Goal: Task Accomplishment & Management: Use online tool/utility

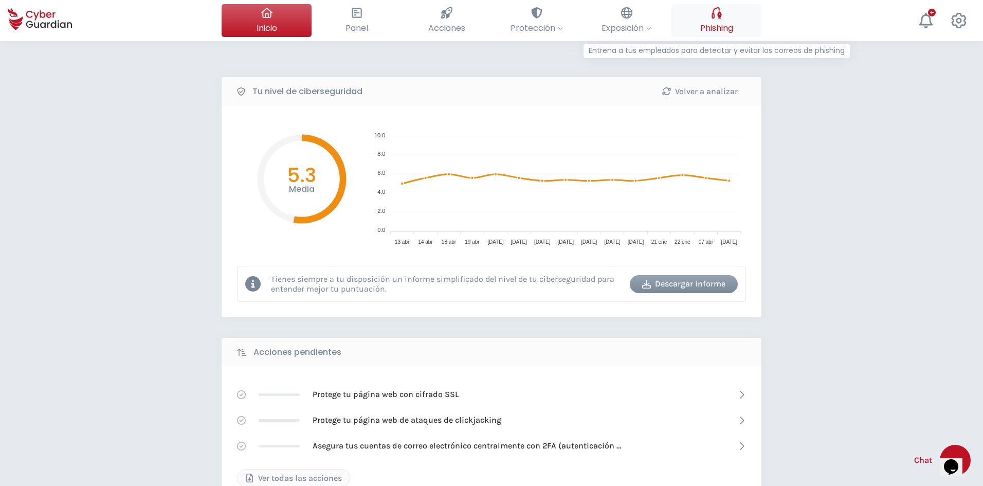
click at [706, 22] on span "Phishing" at bounding box center [716, 28] width 33 height 13
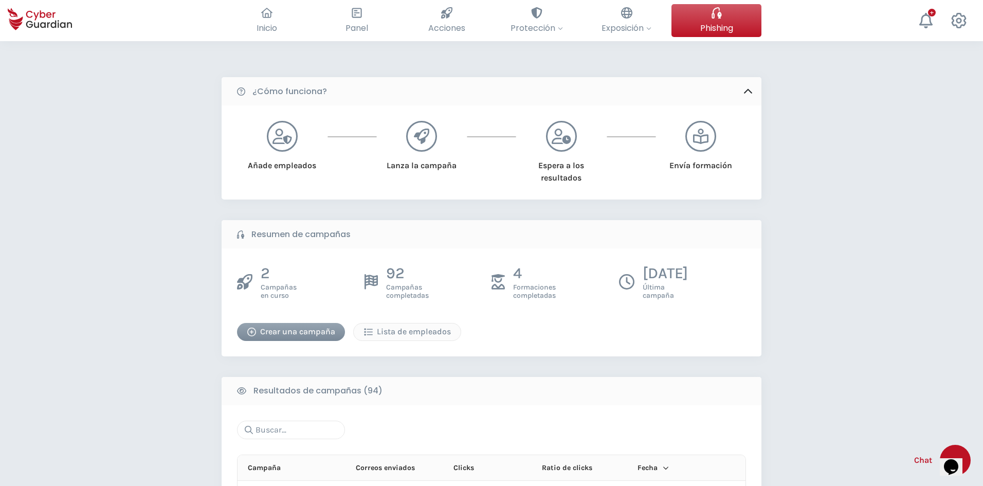
click at [261, 328] on div "Crear una campaña" at bounding box center [291, 331] width 93 height 12
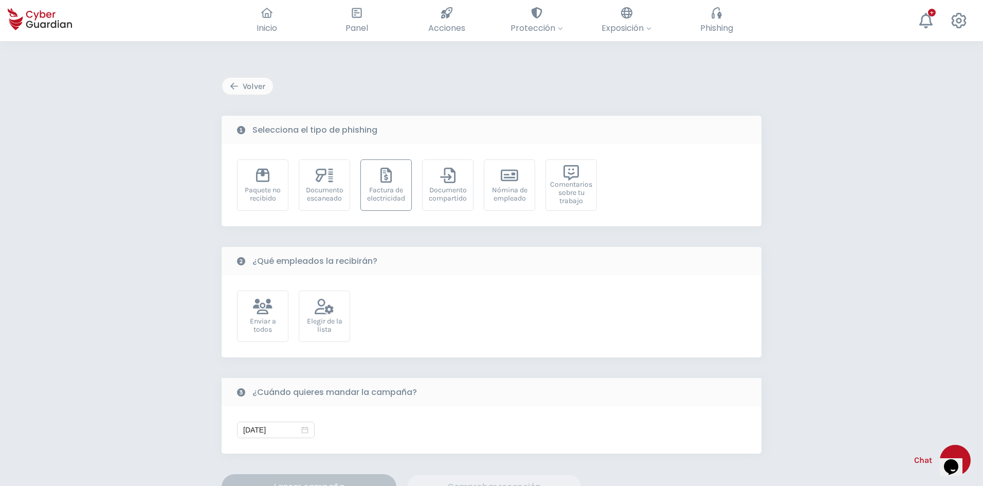
click at [384, 188] on div "Factura de electricidad" at bounding box center [386, 194] width 40 height 16
click at [333, 319] on div "Elegir de la lista" at bounding box center [324, 325] width 40 height 16
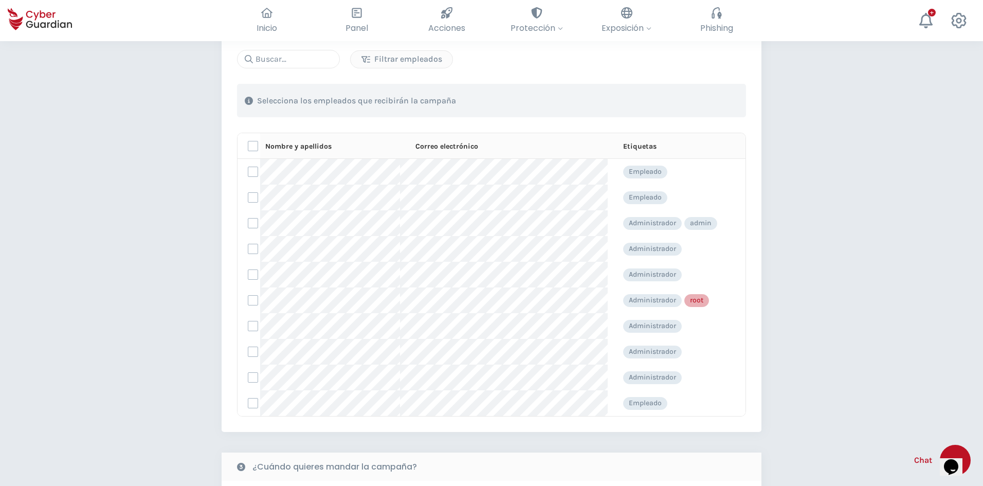
scroll to position [309, 0]
click at [252, 196] on label at bounding box center [253, 196] width 10 height 10
click at [248, 196] on input "checkbox" at bounding box center [248, 196] width 0 height 9
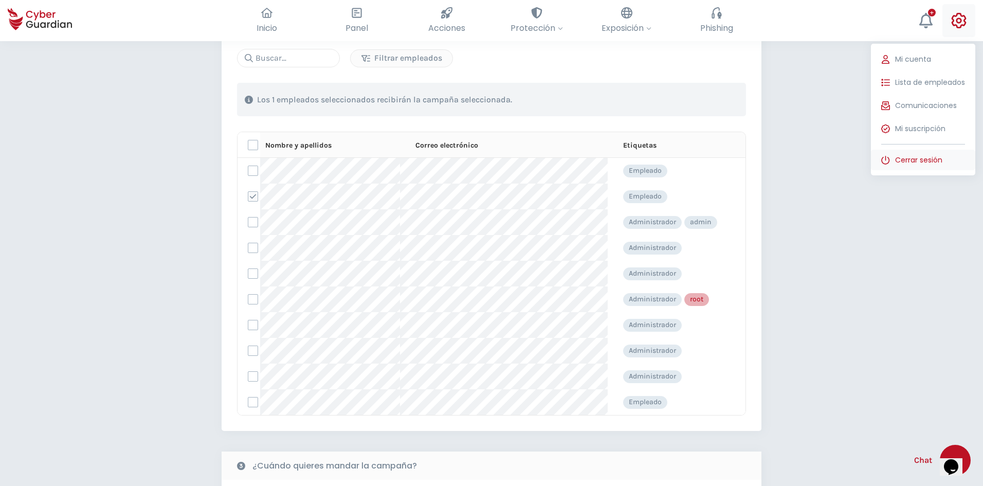
click at [922, 157] on span "Cerrar sesión" at bounding box center [918, 160] width 47 height 11
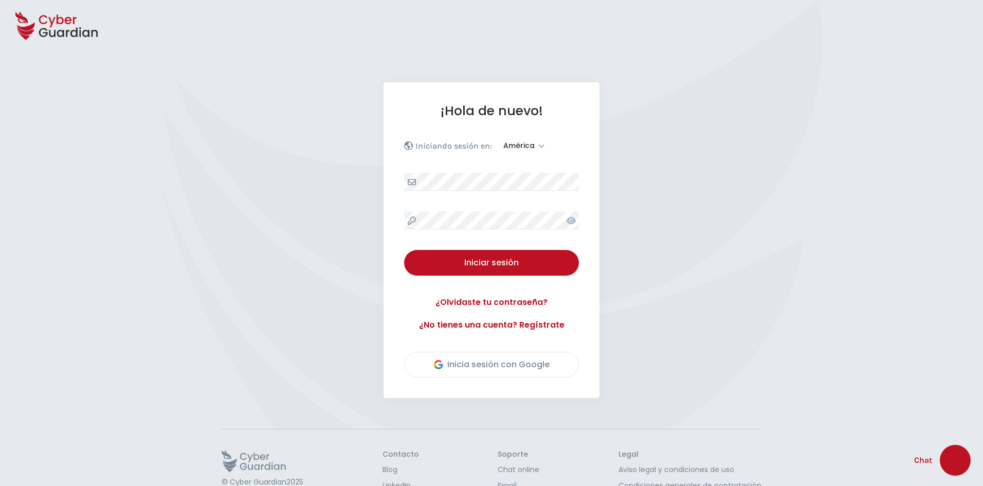
select select "América"
click at [495, 260] on div "Iniciar sesión" at bounding box center [491, 263] width 159 height 12
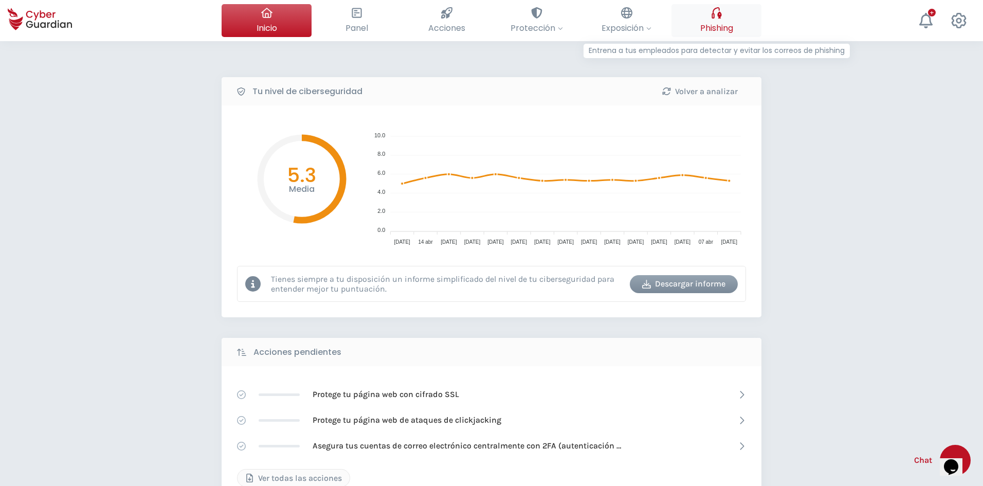
click at [715, 21] on div at bounding box center [716, 12] width 11 height 17
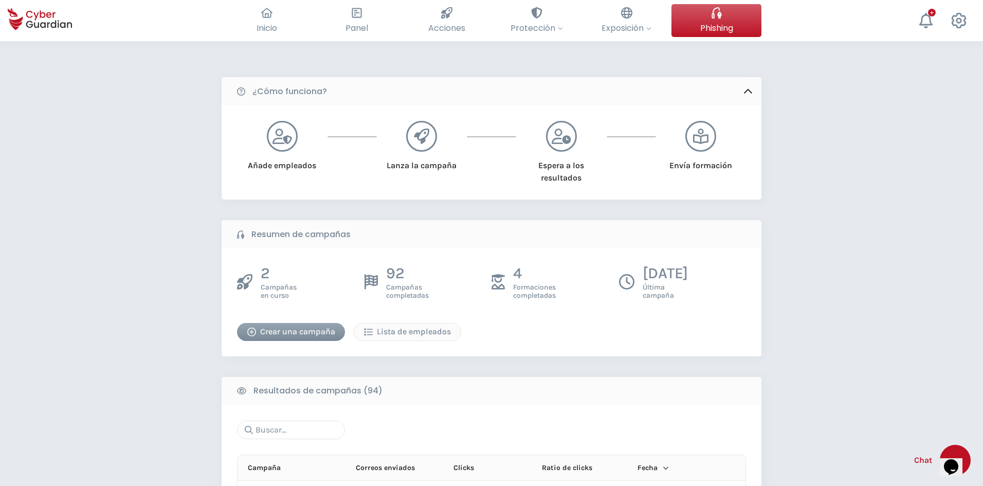
click at [273, 341] on div "2 Campañas en curso 92 Campañas completadas 4 Formaciones completadas 11/09/202…" at bounding box center [492, 302] width 540 height 108
click at [276, 332] on div "Crear una campaña" at bounding box center [291, 331] width 93 height 12
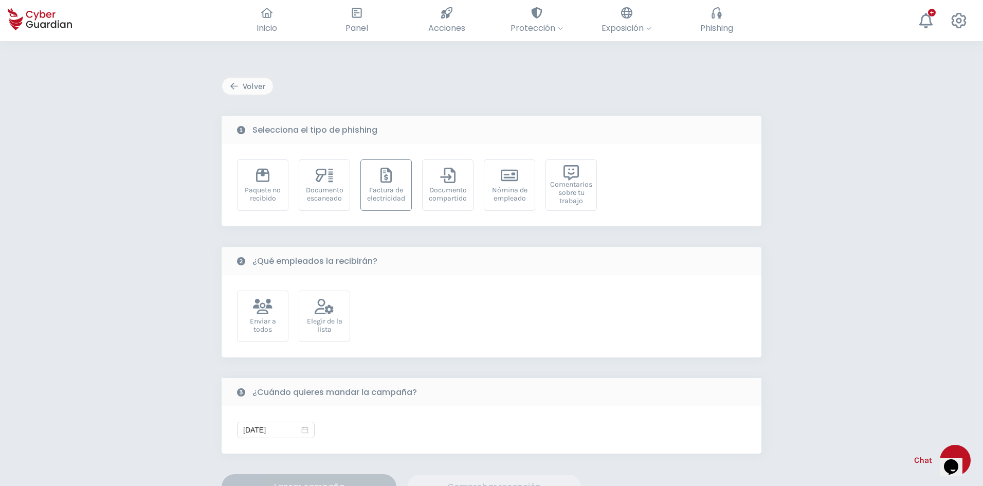
click at [393, 186] on div "Factura de electricidad" at bounding box center [386, 194] width 40 height 16
click at [342, 295] on div "Elegir de la lista" at bounding box center [324, 316] width 51 height 51
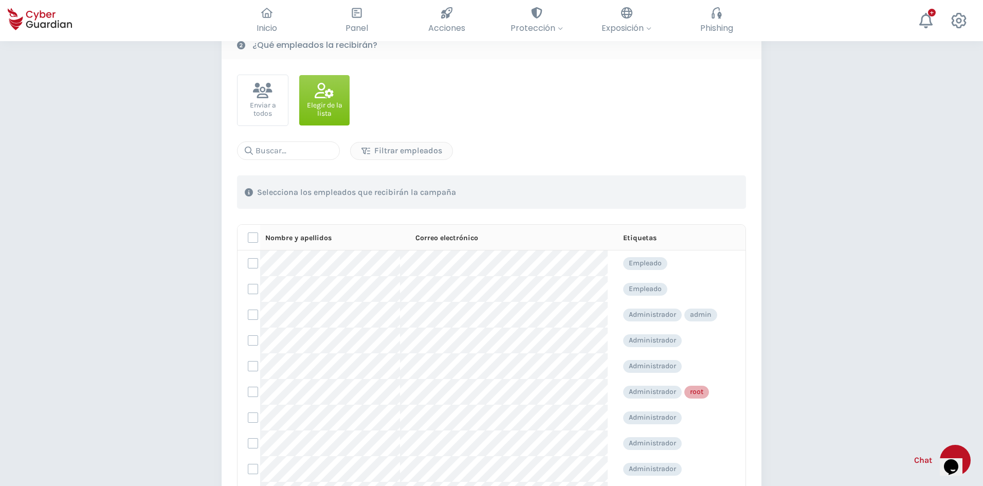
scroll to position [257, 0]
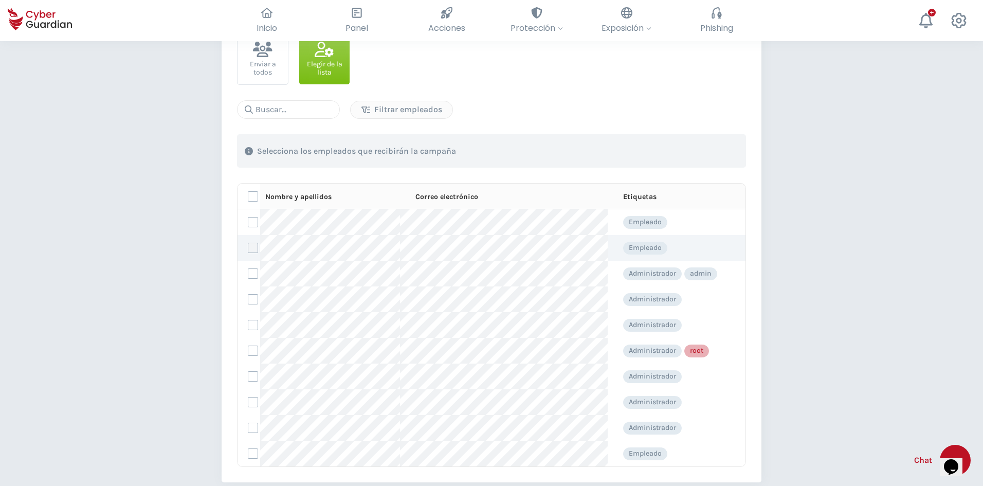
click at [251, 248] on label at bounding box center [253, 248] width 10 height 10
click at [248, 248] on input "checkbox" at bounding box center [248, 247] width 0 height 9
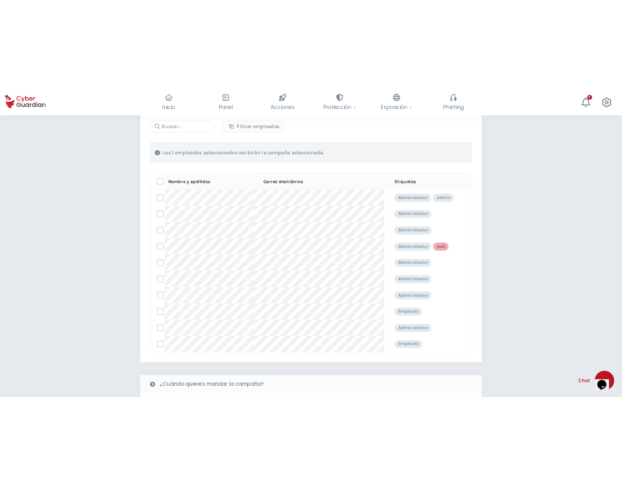
scroll to position [103, 0]
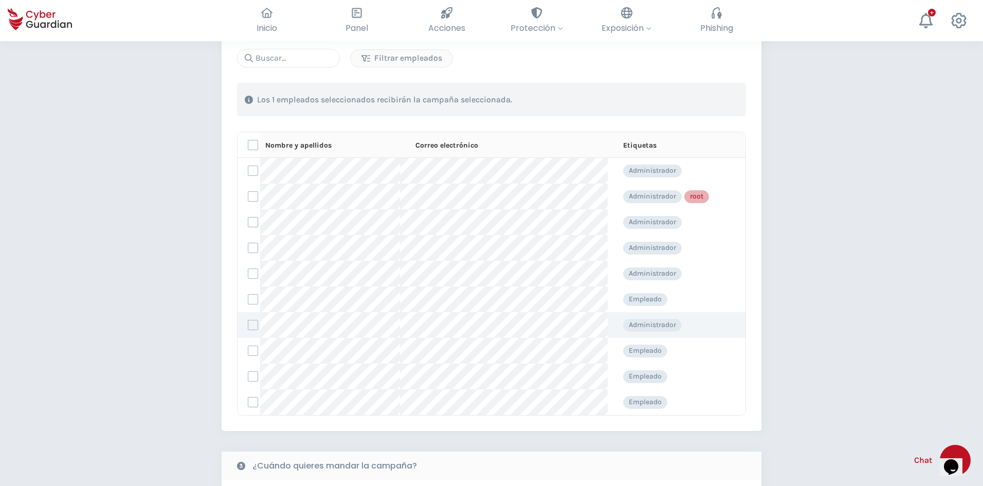
click at [253, 323] on label at bounding box center [253, 325] width 10 height 10
click at [248, 323] on input "checkbox" at bounding box center [248, 324] width 0 height 9
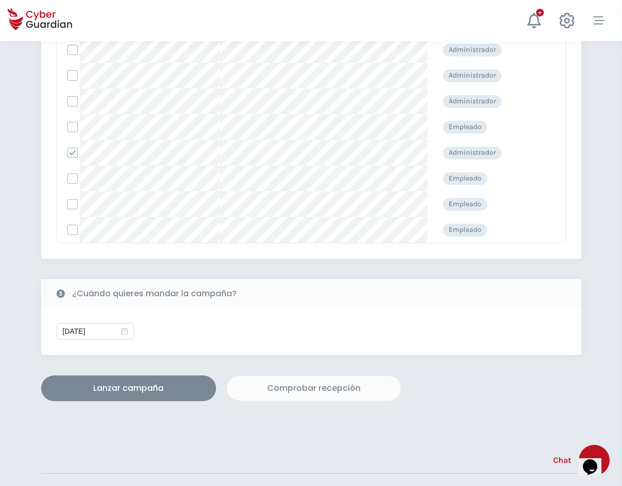
scroll to position [463, 0]
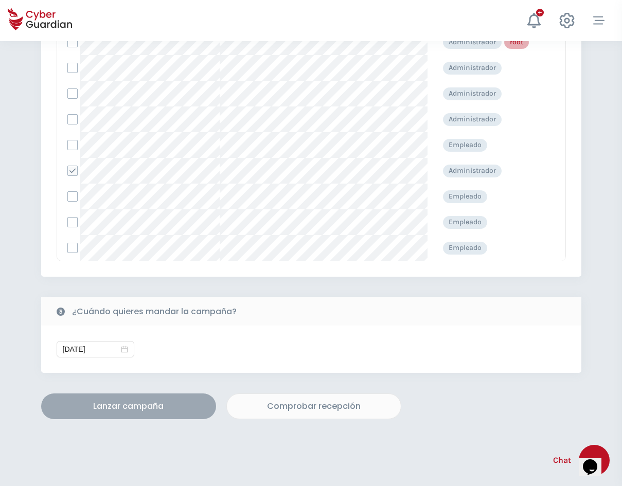
click at [169, 408] on div "Lanzar campaña" at bounding box center [128, 406] width 159 height 12
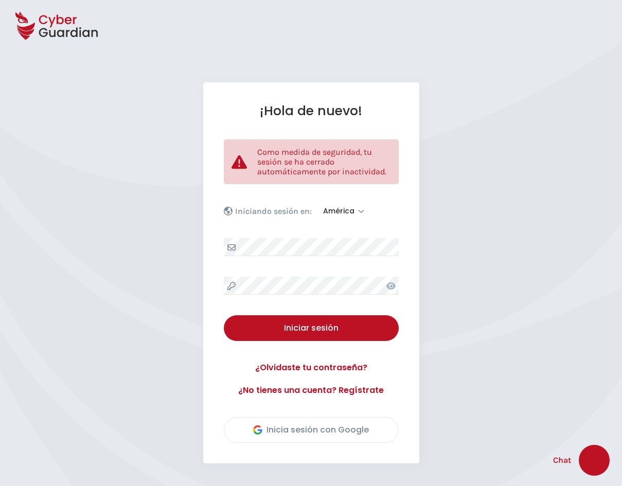
select select "América"
